Goal: Task Accomplishment & Management: Complete application form

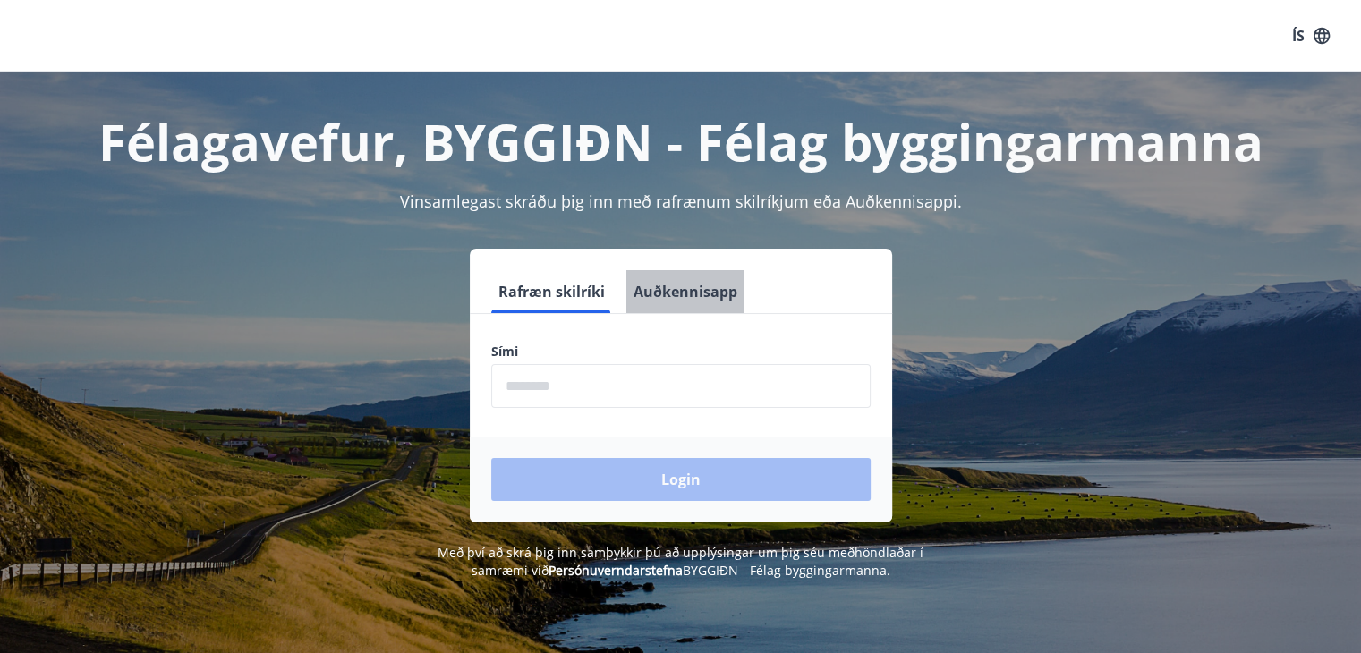
click at [686, 310] on button "Auðkennisapp" at bounding box center [685, 291] width 118 height 43
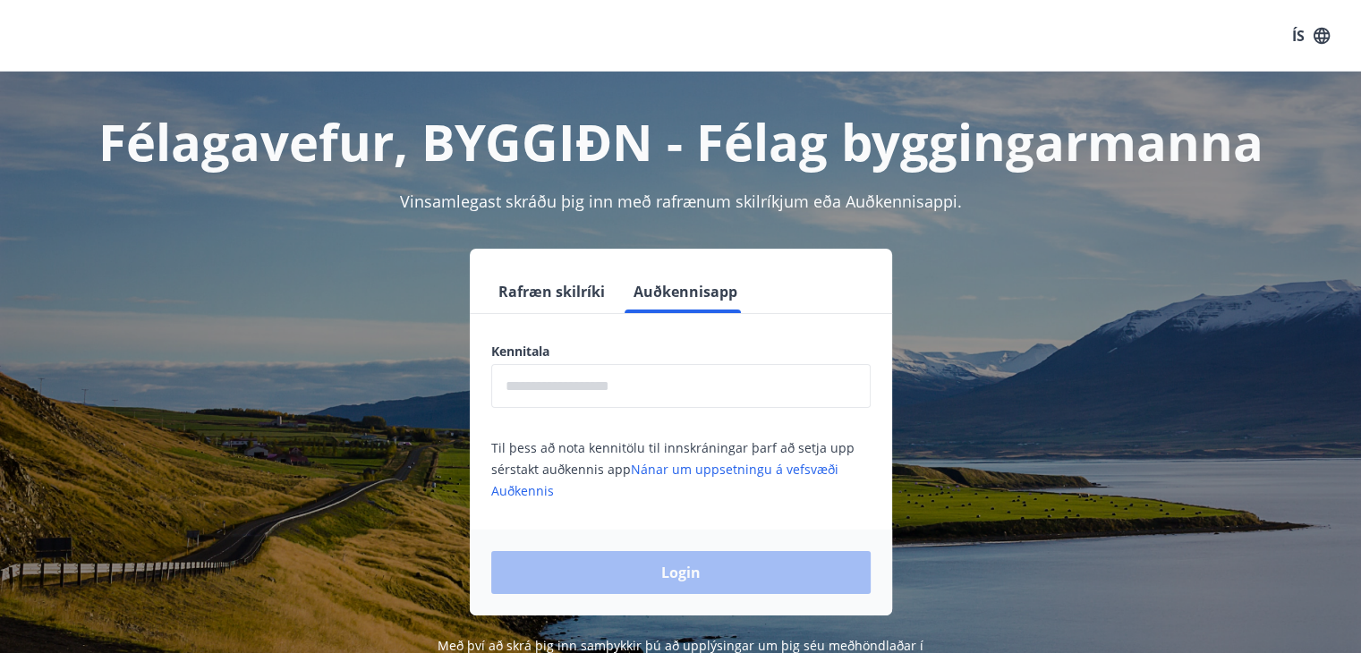
click at [625, 397] on input "text" at bounding box center [680, 386] width 379 height 44
type input "**********"
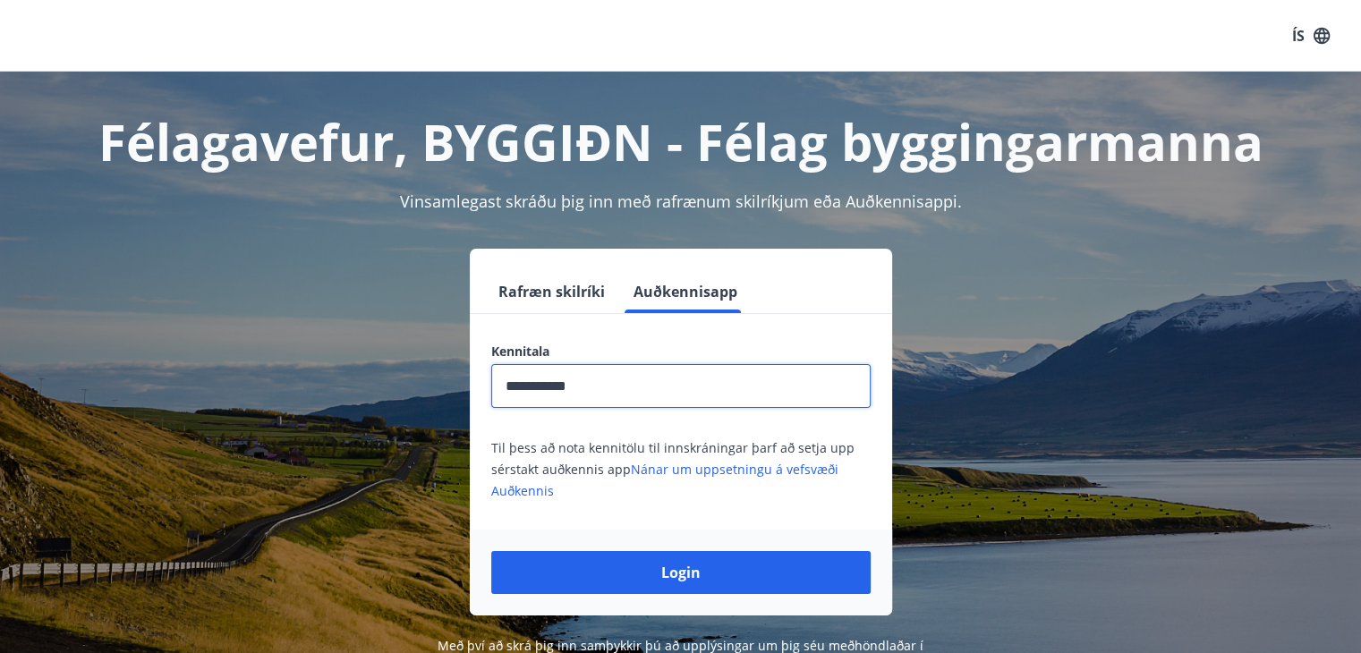
click at [625, 531] on div "Login" at bounding box center [681, 573] width 422 height 86
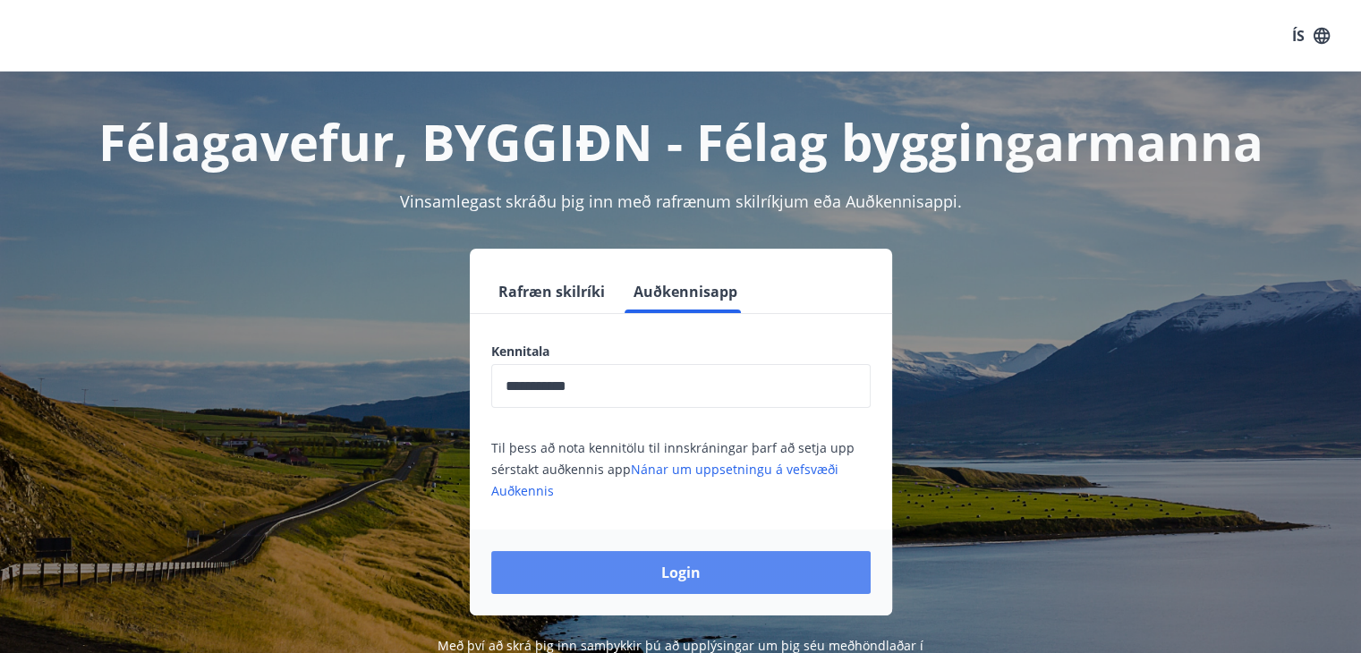
click at [607, 578] on button "Login" at bounding box center [680, 572] width 379 height 43
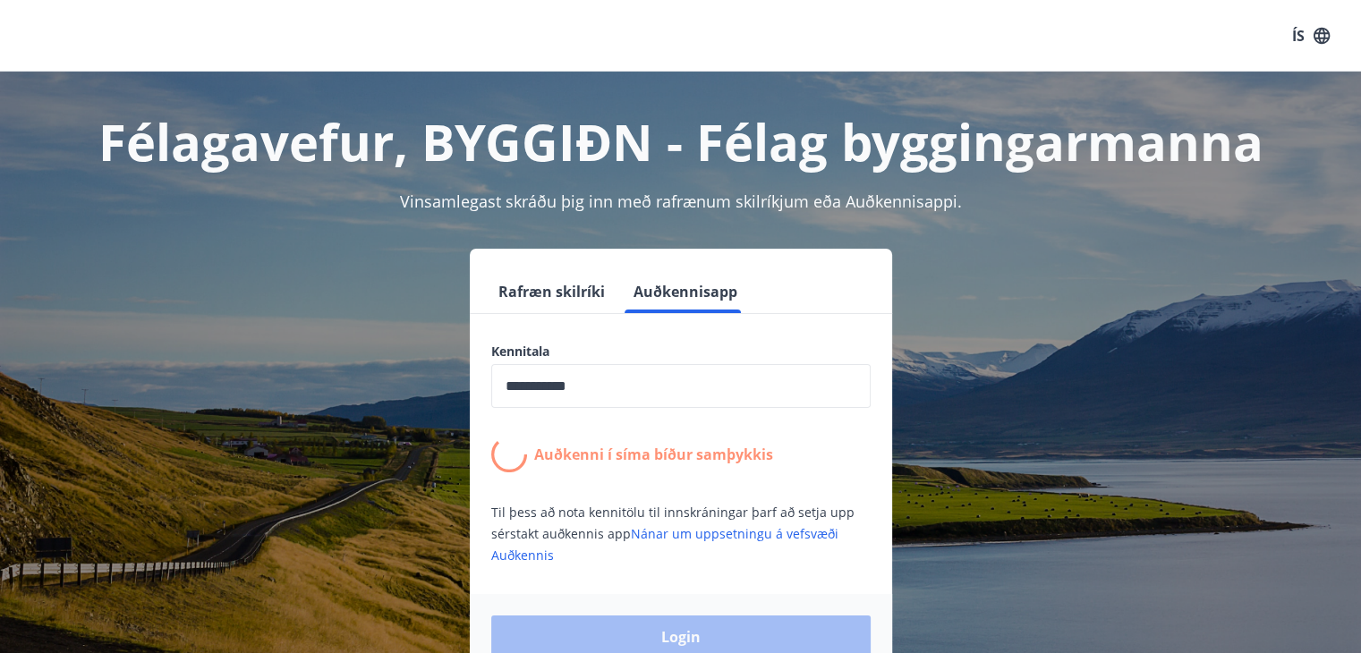
scroll to position [97, 0]
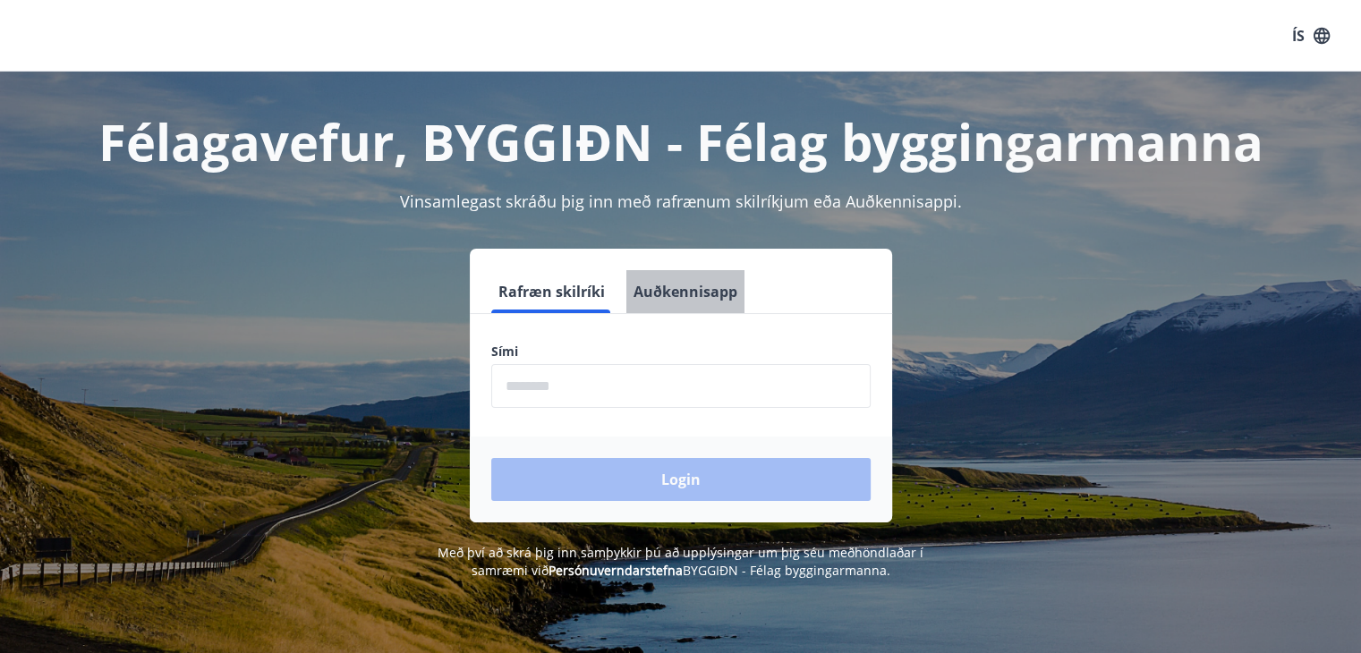
click at [714, 280] on button "Auðkennisapp" at bounding box center [685, 291] width 118 height 43
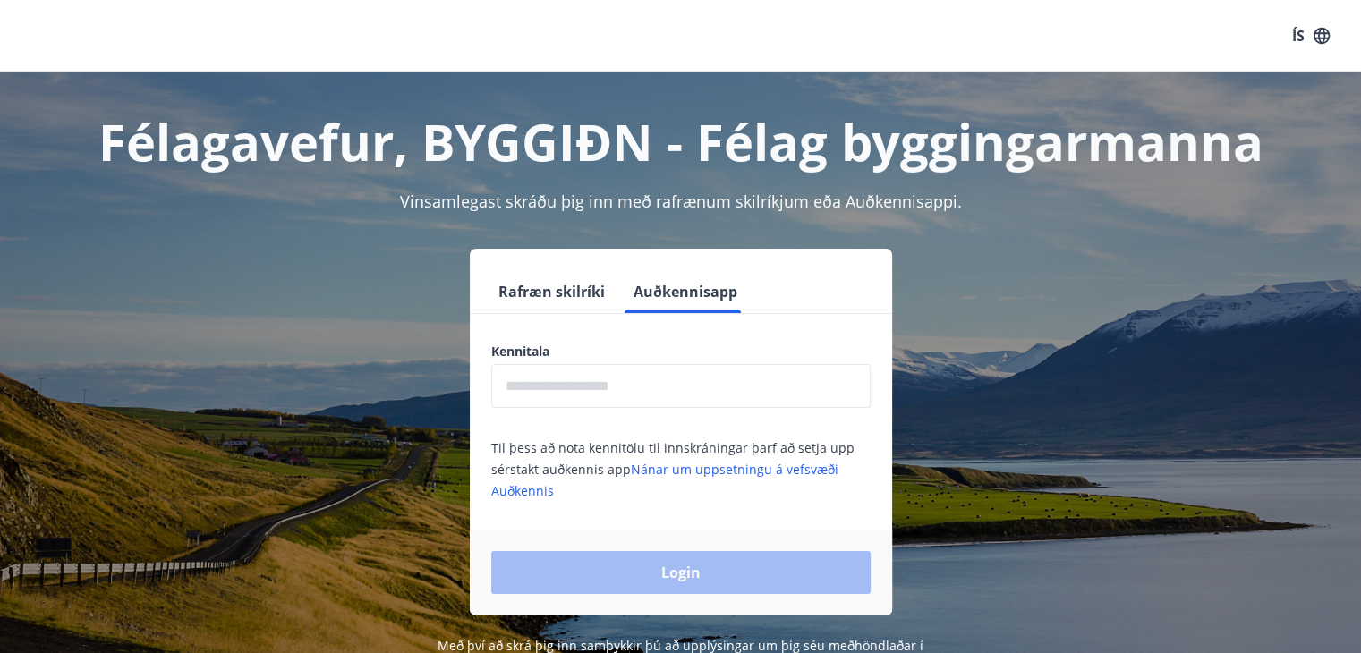
click at [656, 380] on input "text" at bounding box center [680, 386] width 379 height 44
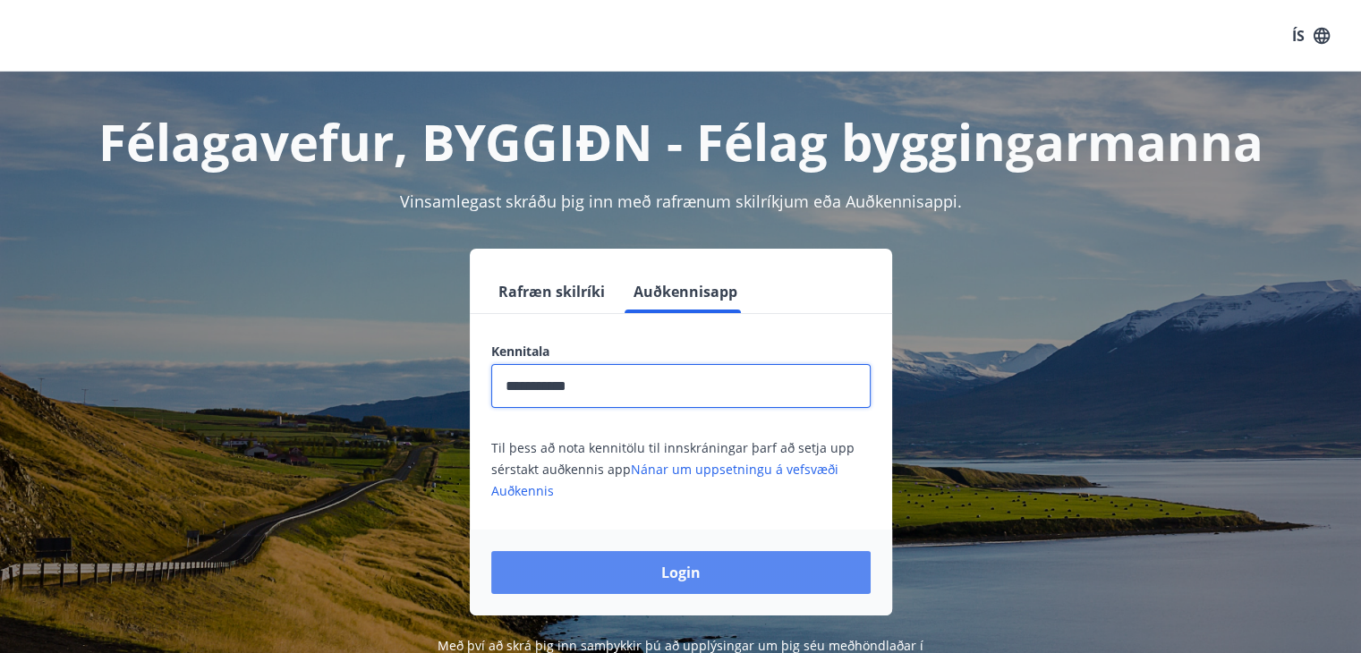
type input "**********"
click at [644, 574] on button "Login" at bounding box center [680, 572] width 379 height 43
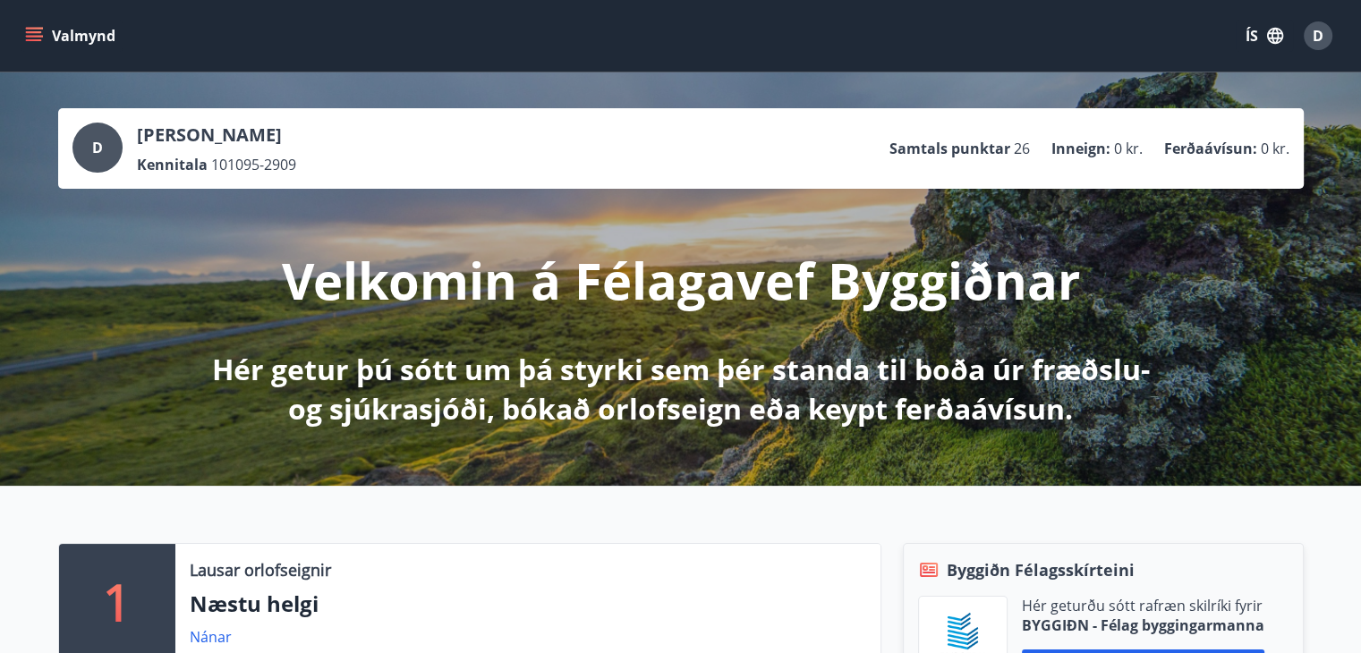
click at [43, 30] on button "Valmynd" at bounding box center [71, 36] width 101 height 32
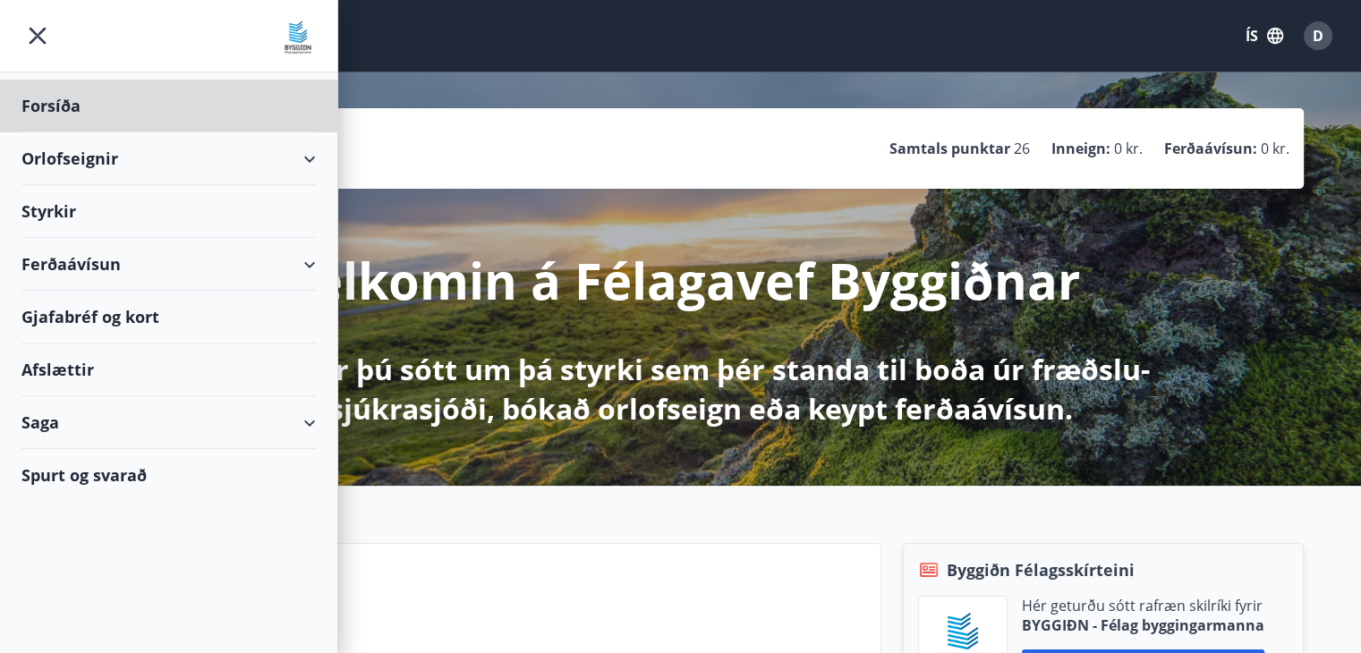
click at [126, 216] on div "Styrkir" at bounding box center [168, 211] width 294 height 53
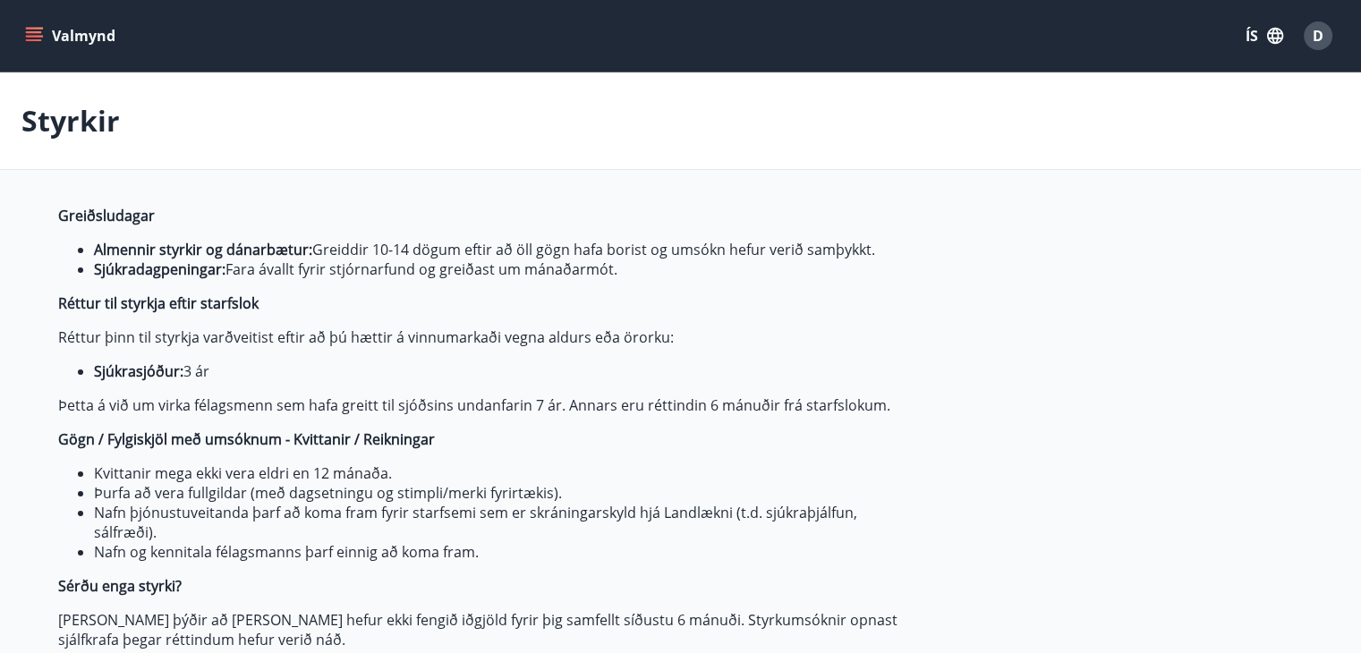
type input "***"
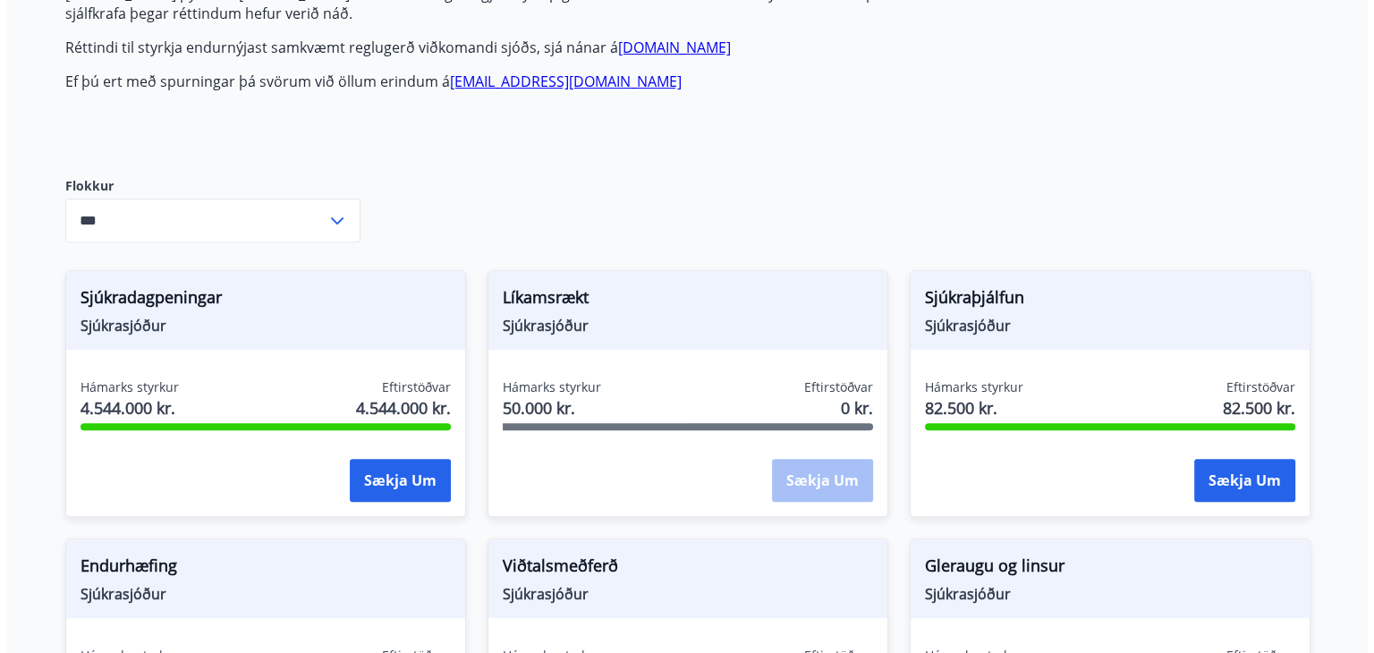
scroll to position [672, 0]
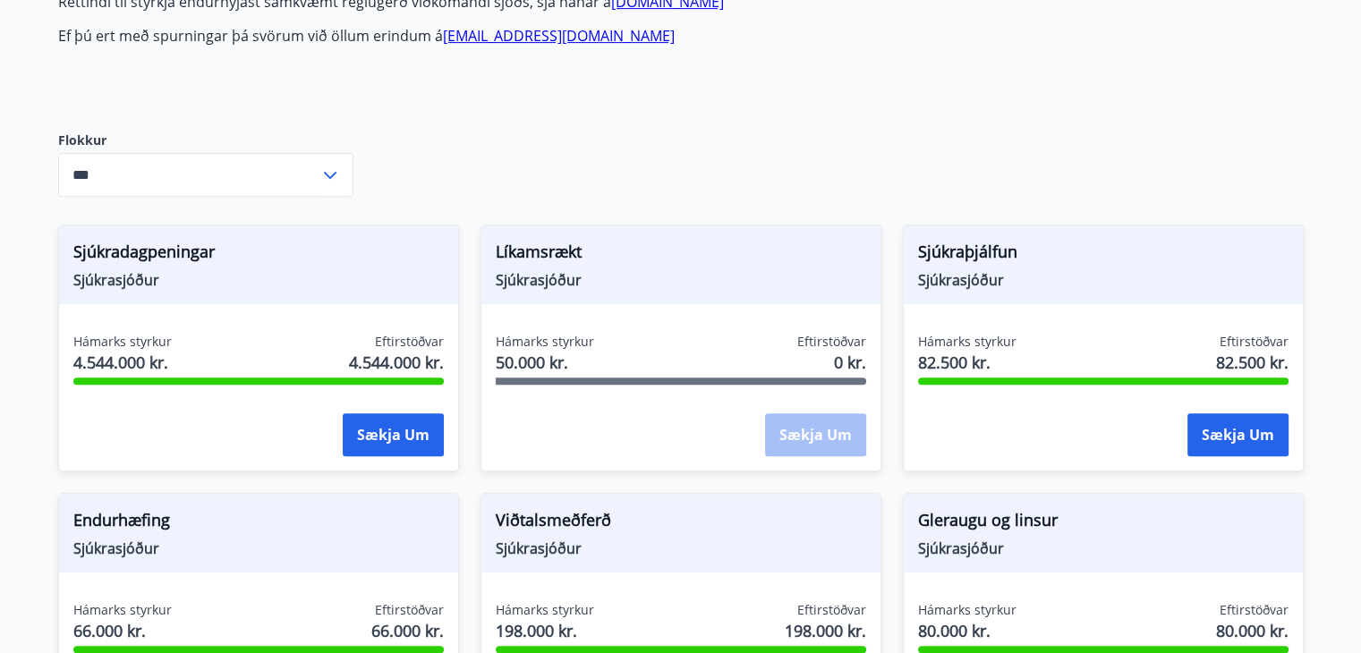
click at [283, 334] on div "Hámarks styrkur 4.544.000 kr. Eftirstöðvar 4.544.000 kr." at bounding box center [258, 355] width 370 height 45
click at [245, 298] on div "Sjúkradagpeningar Sjúkrasjóður" at bounding box center [258, 264] width 399 height 79
click at [176, 260] on span "Sjúkradagpeningar" at bounding box center [258, 255] width 370 height 30
click at [144, 273] on span "Sjúkrasjóður" at bounding box center [258, 280] width 370 height 20
click at [411, 442] on button "Sækja um" at bounding box center [393, 434] width 101 height 43
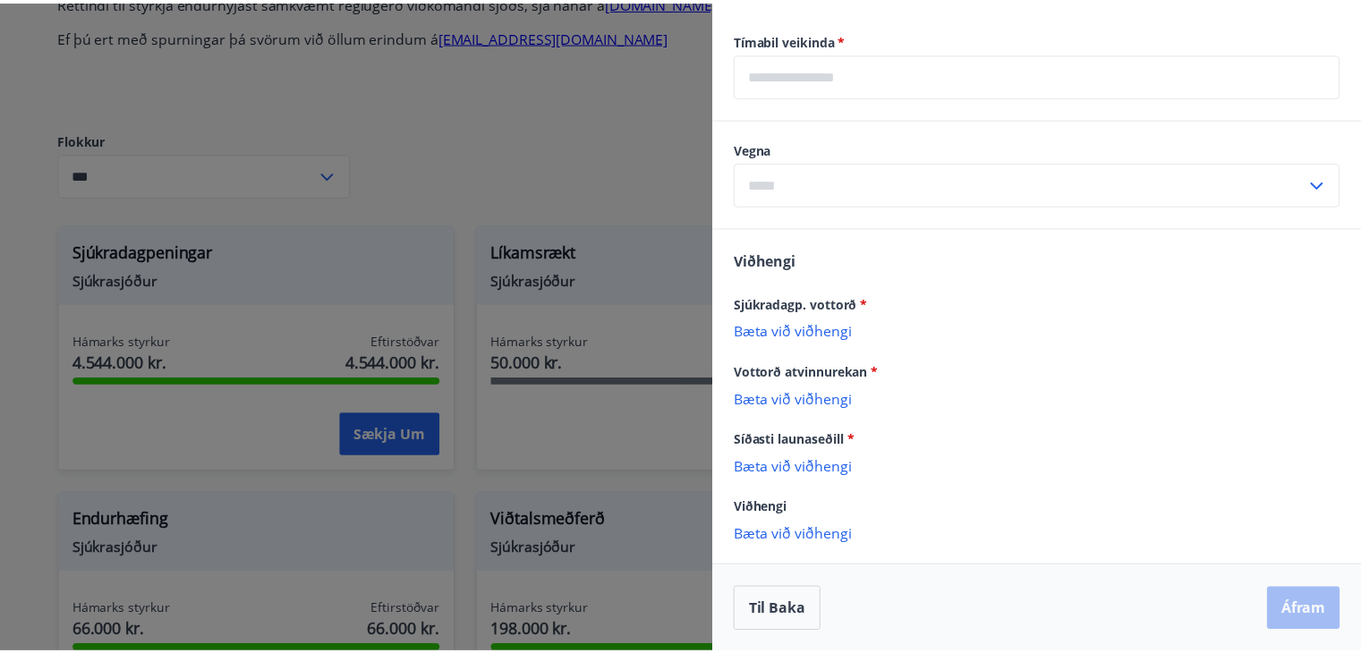
scroll to position [0, 0]
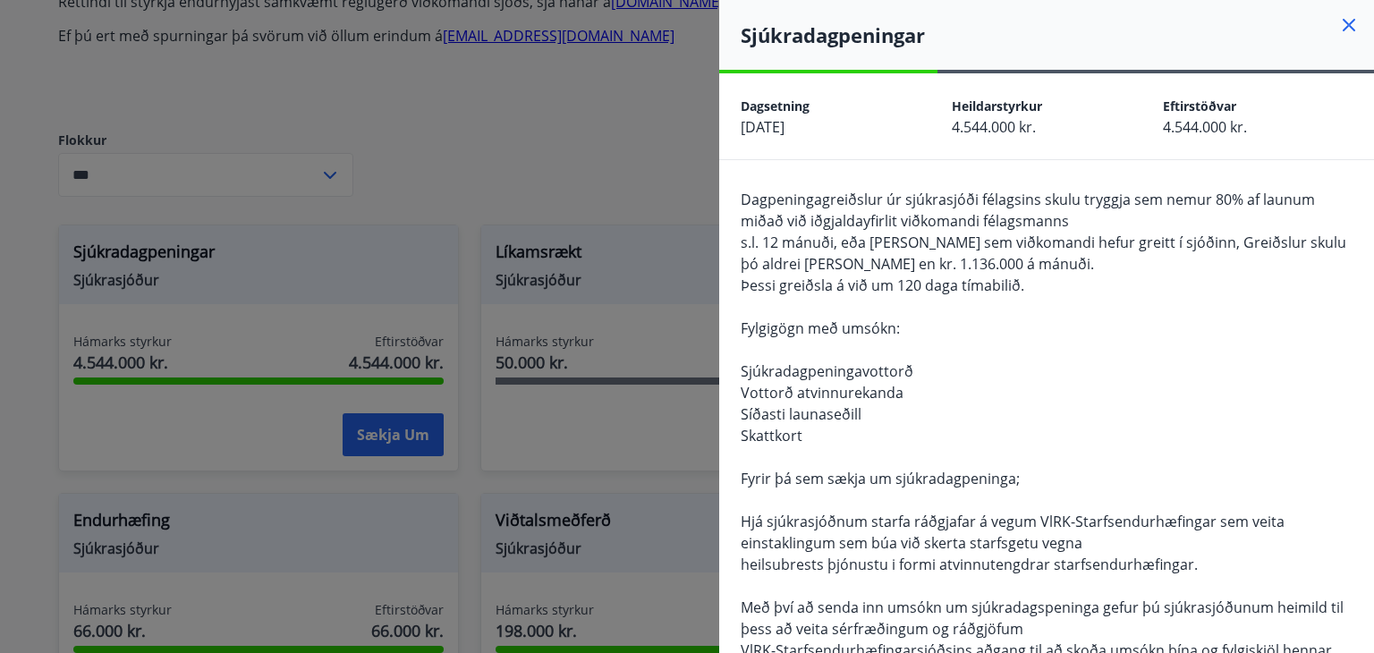
click at [1340, 26] on icon at bounding box center [1348, 24] width 21 height 21
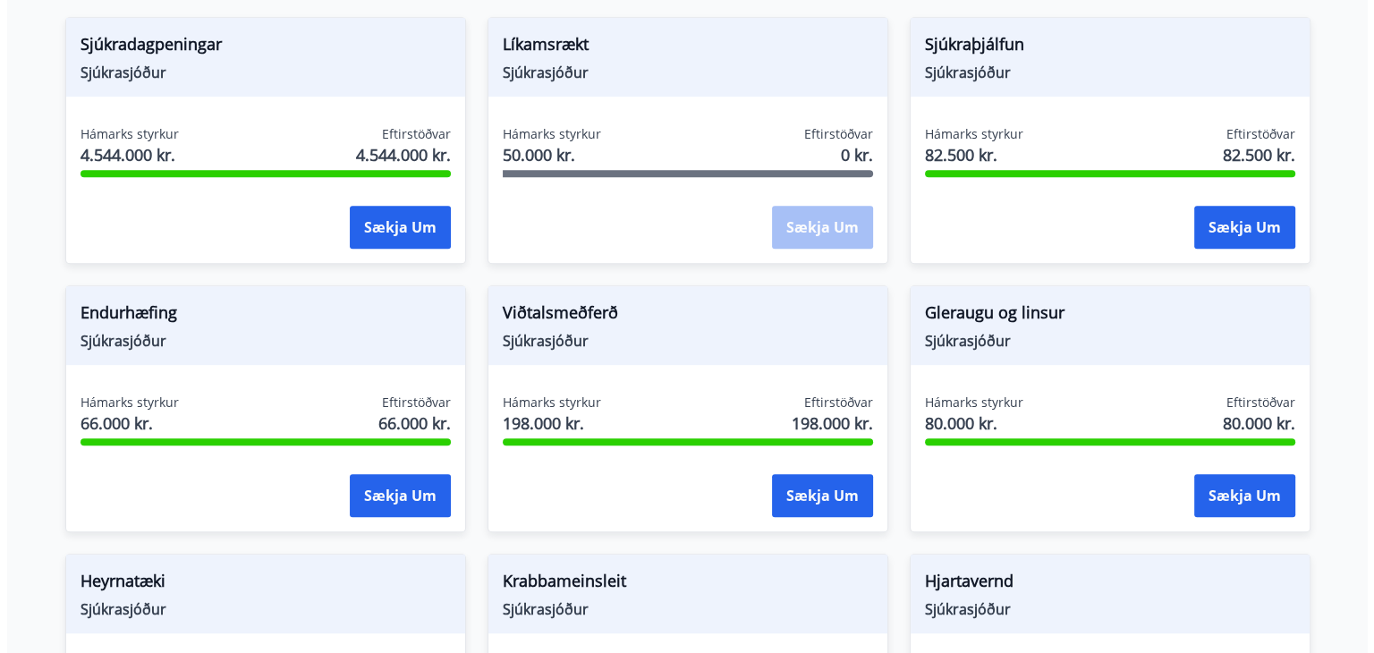
scroll to position [916, 0]
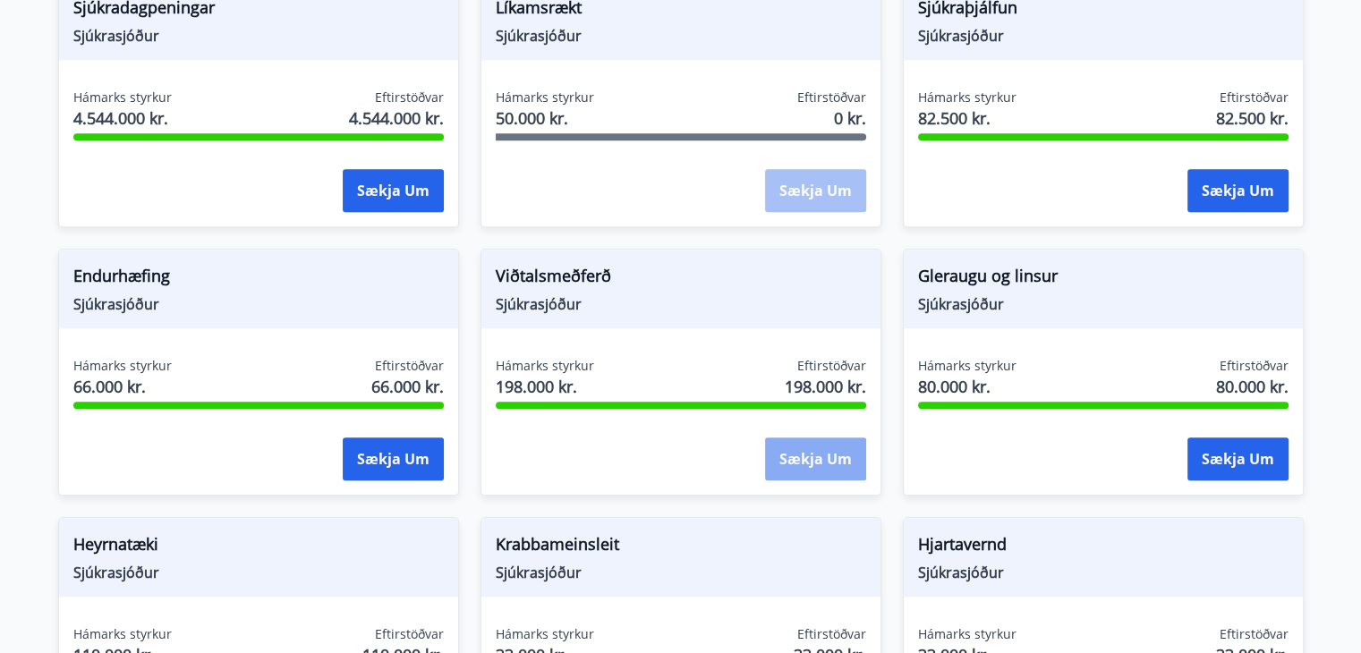
click at [798, 450] on button "Sækja um" at bounding box center [815, 459] width 101 height 43
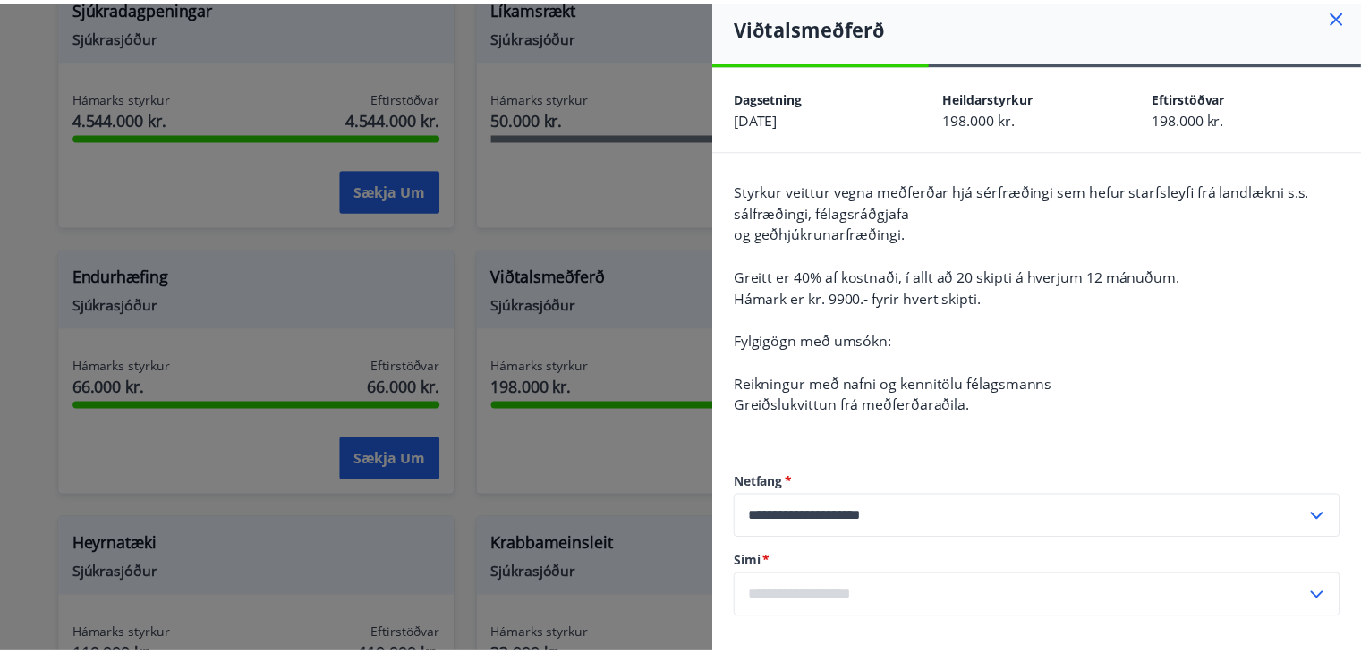
scroll to position [0, 0]
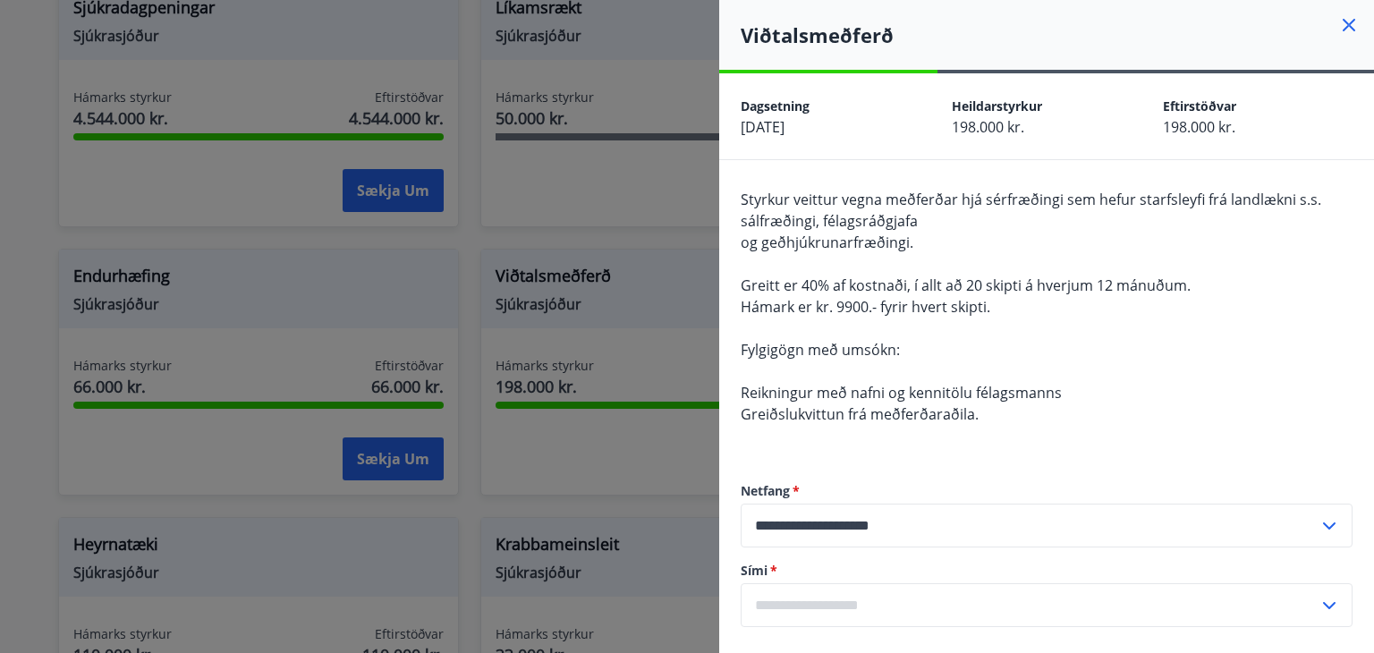
click at [609, 234] on div at bounding box center [687, 326] width 1374 height 653
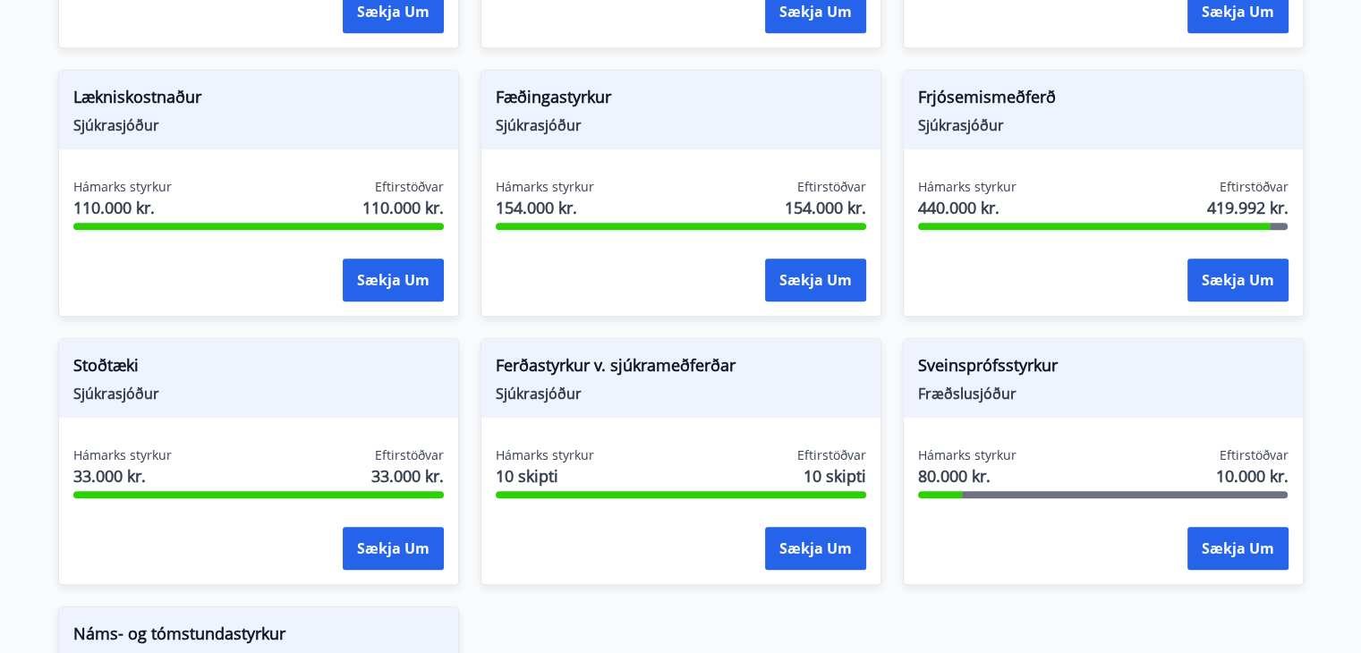
scroll to position [1632, 0]
click at [827, 287] on button "Sækja um" at bounding box center [815, 280] width 101 height 43
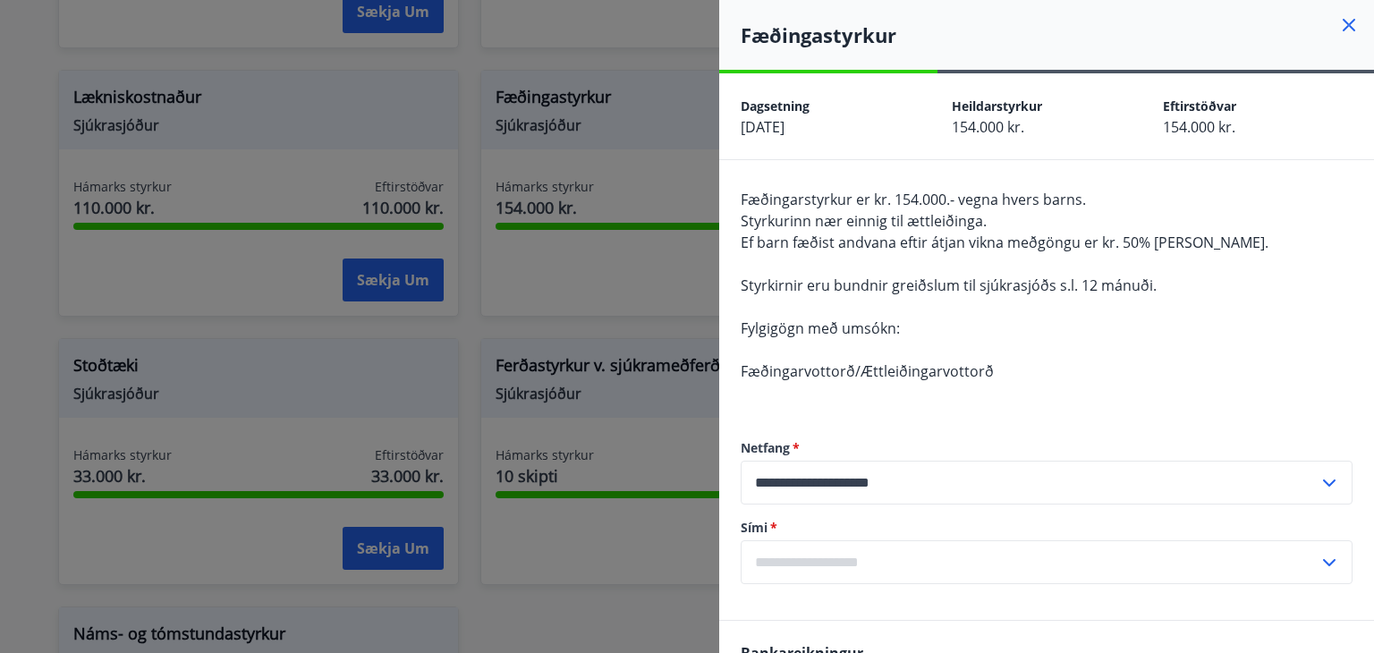
click at [612, 390] on div at bounding box center [687, 326] width 1374 height 653
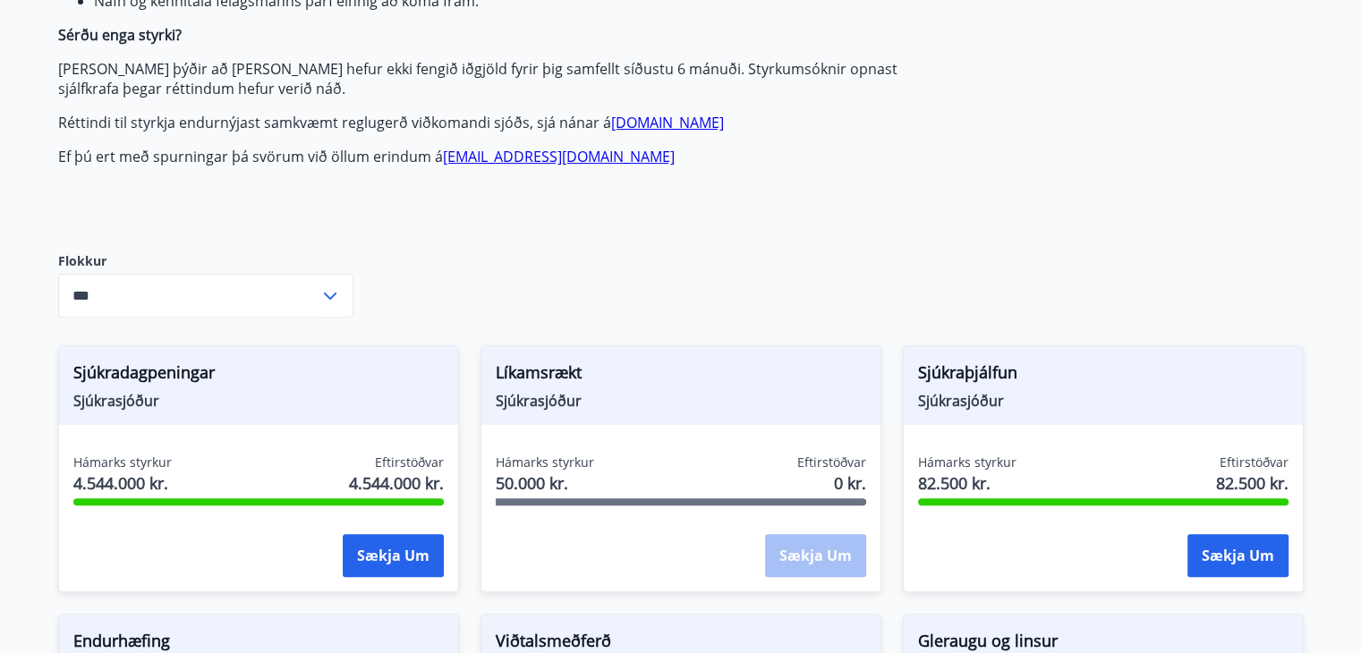
scroll to position [0, 0]
